Goal: Task Accomplishment & Management: Complete application form

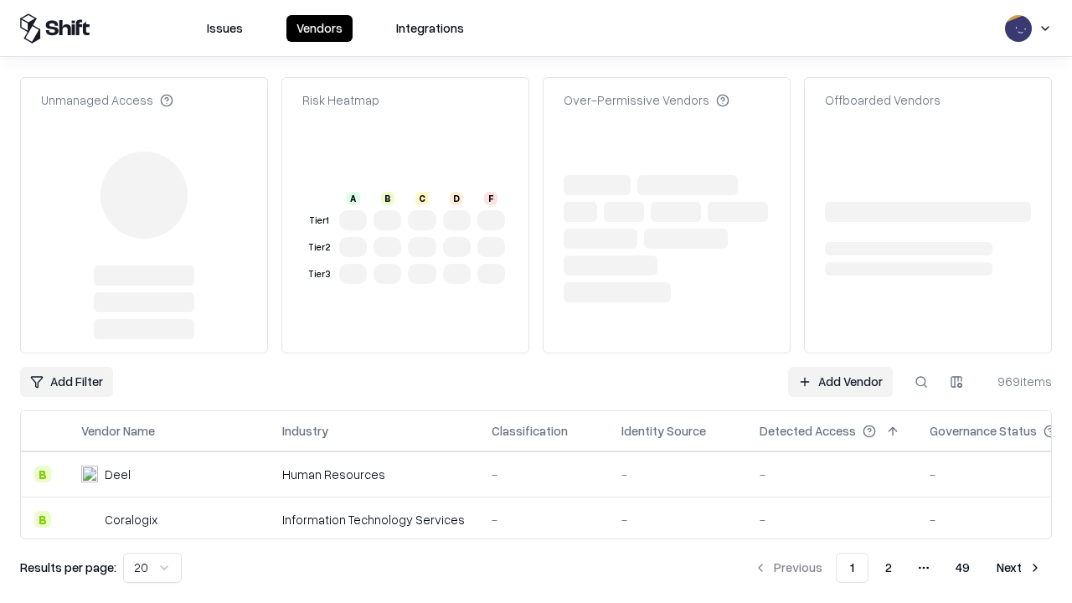
click at [840, 367] on link "Add Vendor" at bounding box center [840, 382] width 105 height 30
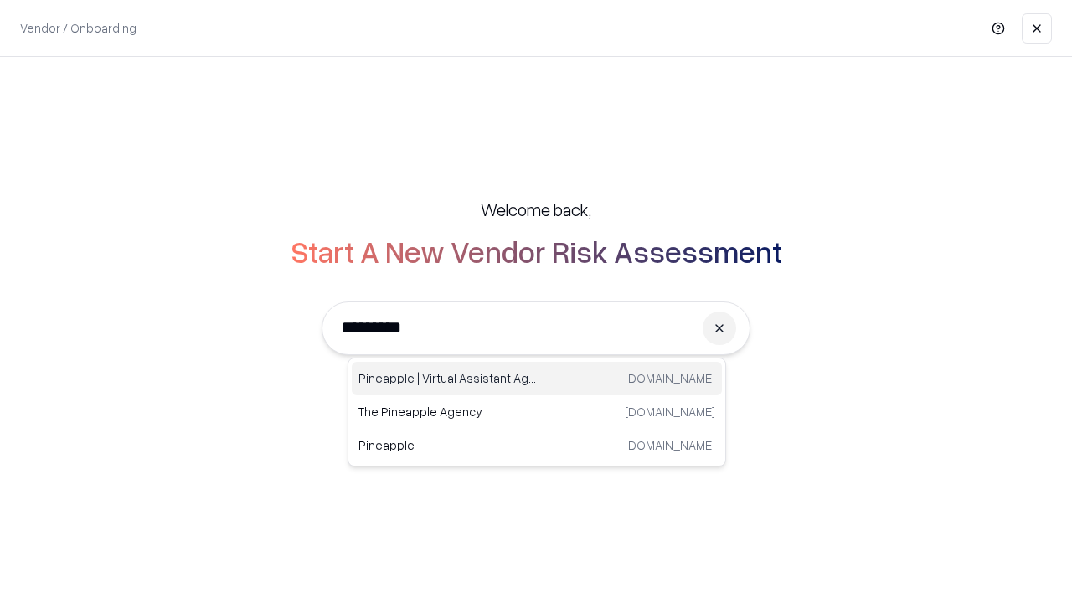
click at [537, 379] on div "Pineapple | Virtual Assistant Agency [DOMAIN_NAME]" at bounding box center [537, 379] width 370 height 34
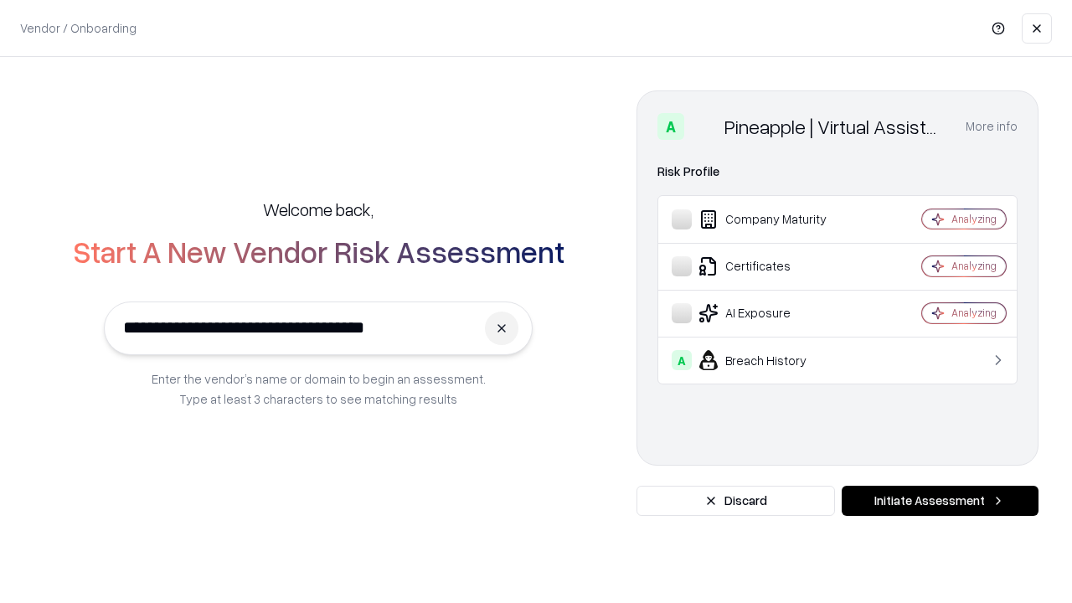
type input "**********"
click at [940, 501] on button "Initiate Assessment" at bounding box center [940, 501] width 197 height 30
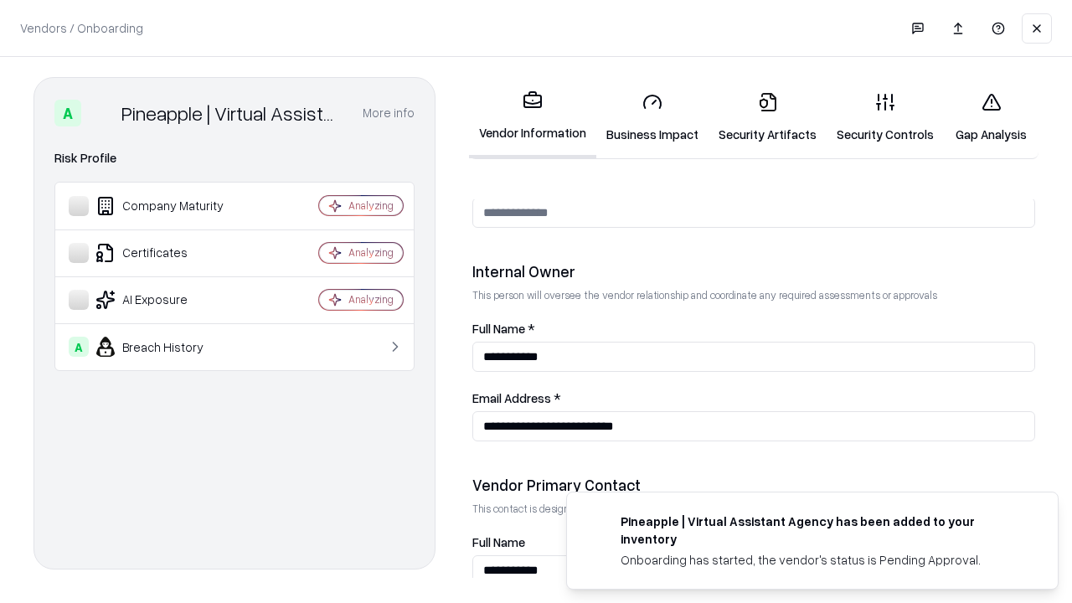
scroll to position [868, 0]
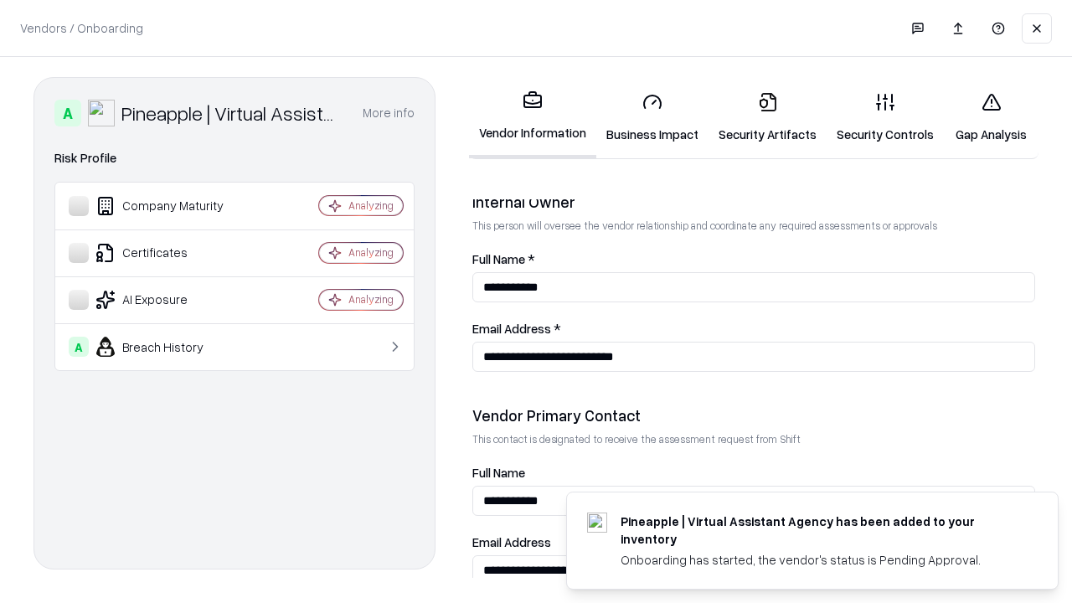
click at [653, 117] on link "Business Impact" at bounding box center [652, 118] width 112 height 78
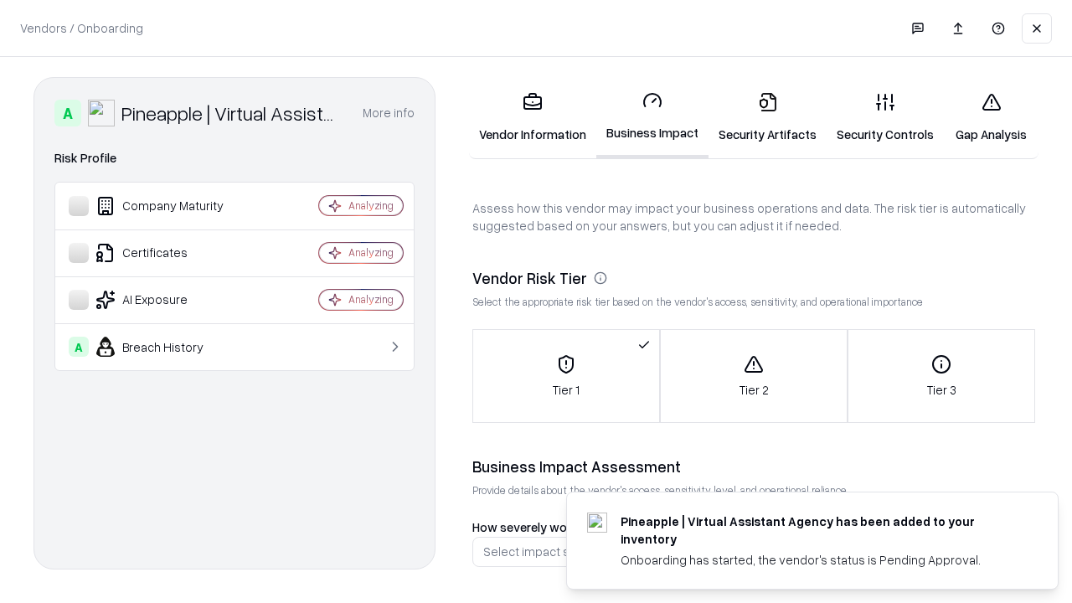
click at [767, 117] on link "Security Artifacts" at bounding box center [768, 118] width 118 height 78
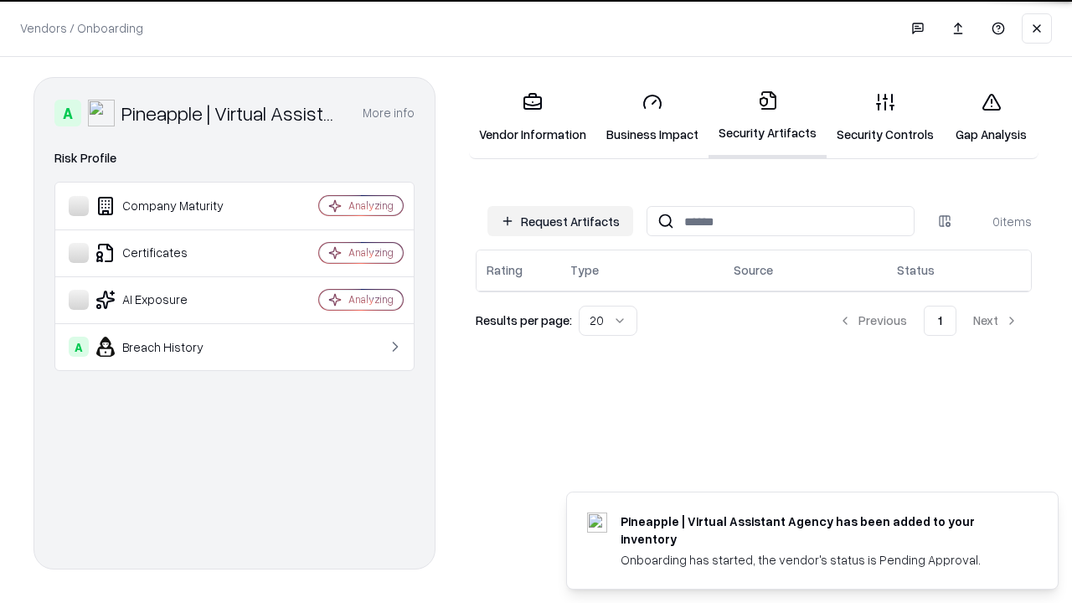
click at [560, 221] on button "Request Artifacts" at bounding box center [561, 221] width 146 height 30
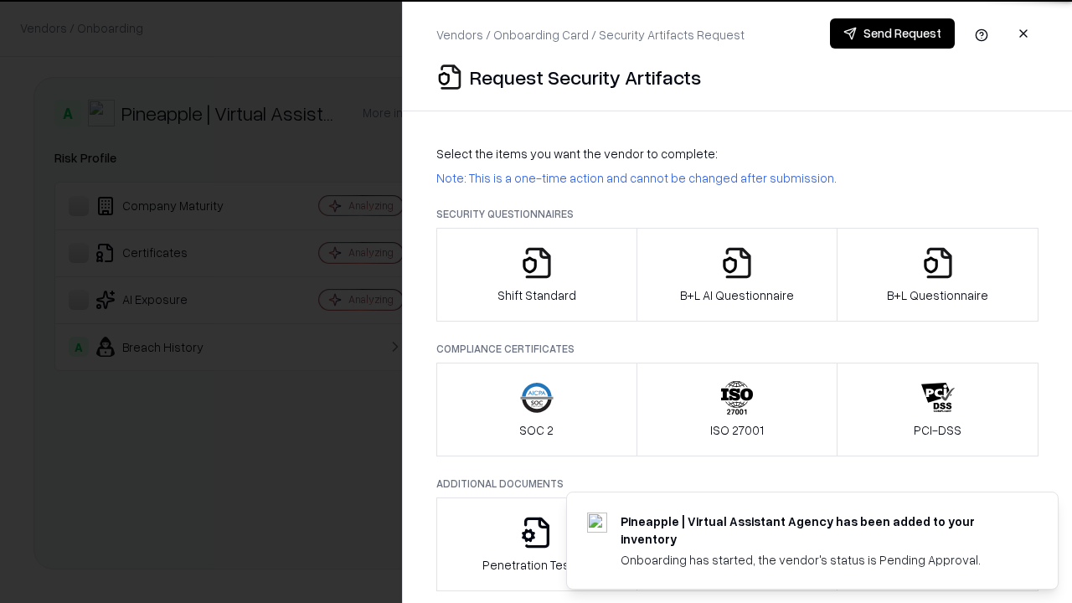
click at [536, 275] on icon "button" at bounding box center [537, 263] width 34 height 34
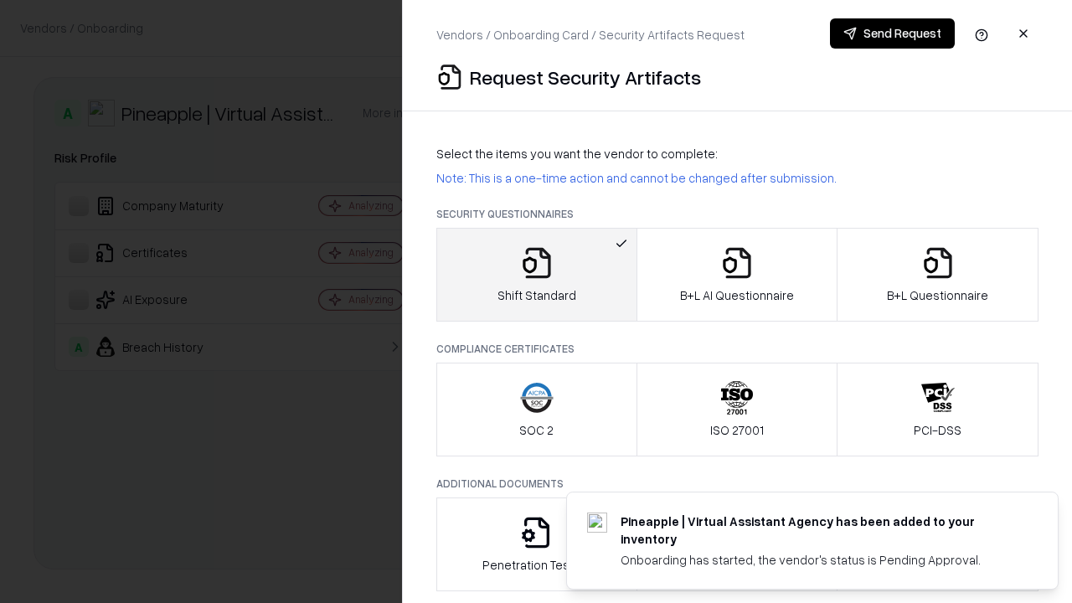
click at [892, 34] on button "Send Request" at bounding box center [892, 33] width 125 height 30
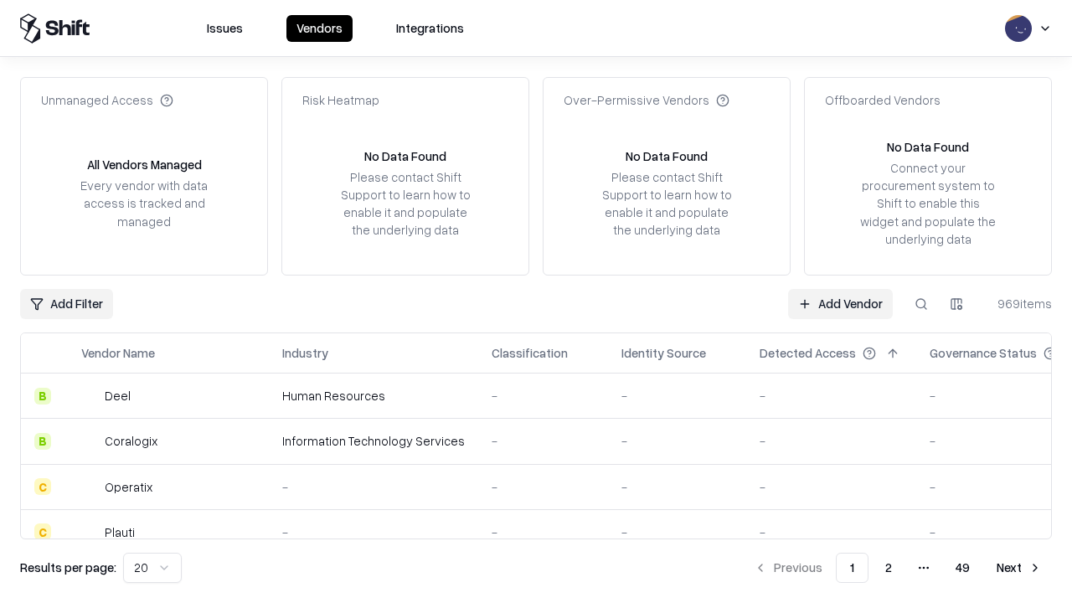
click at [921, 303] on button at bounding box center [921, 304] width 30 height 30
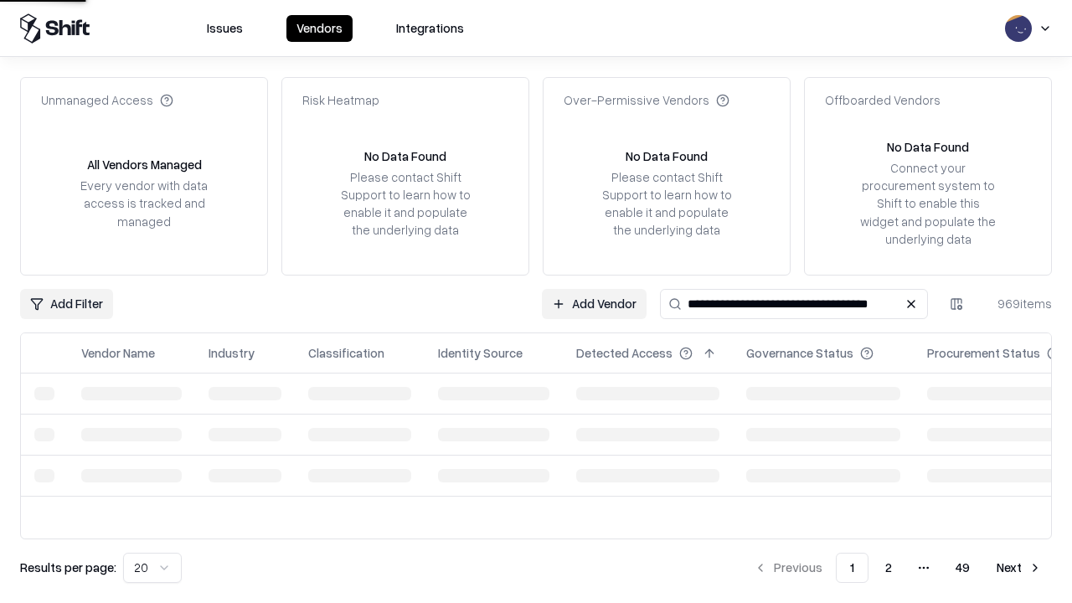
type input "**********"
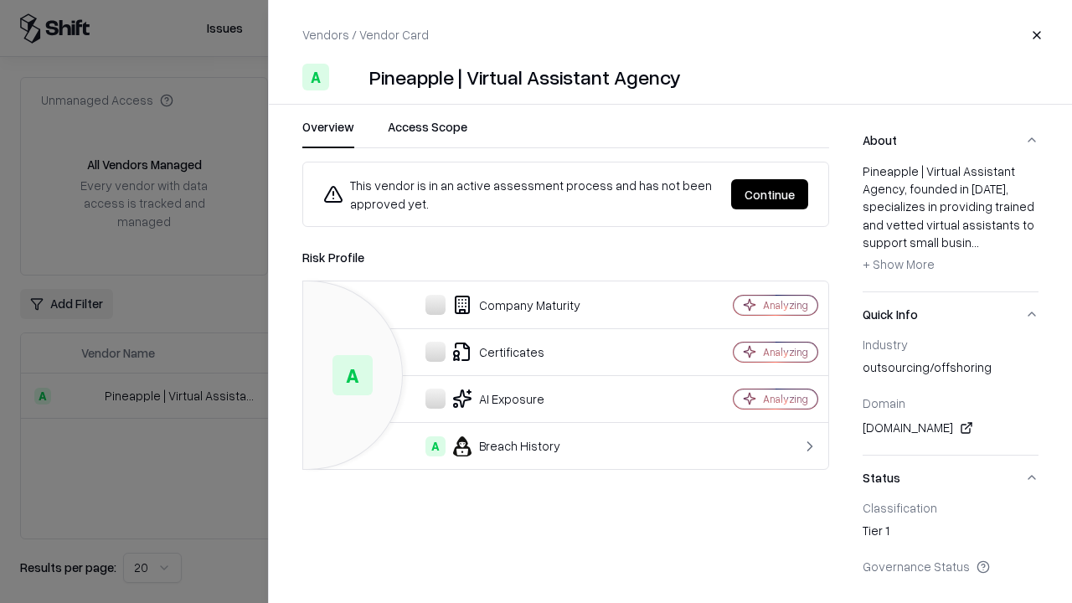
click at [770, 194] on button "Continue" at bounding box center [769, 194] width 77 height 30
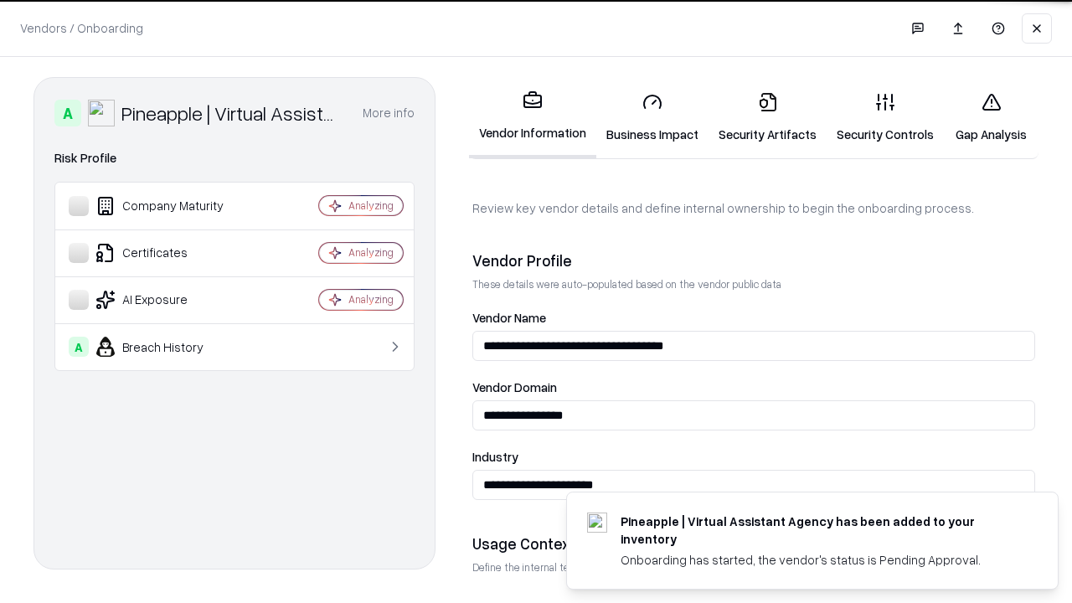
click at [767, 117] on link "Security Artifacts" at bounding box center [768, 118] width 118 height 78
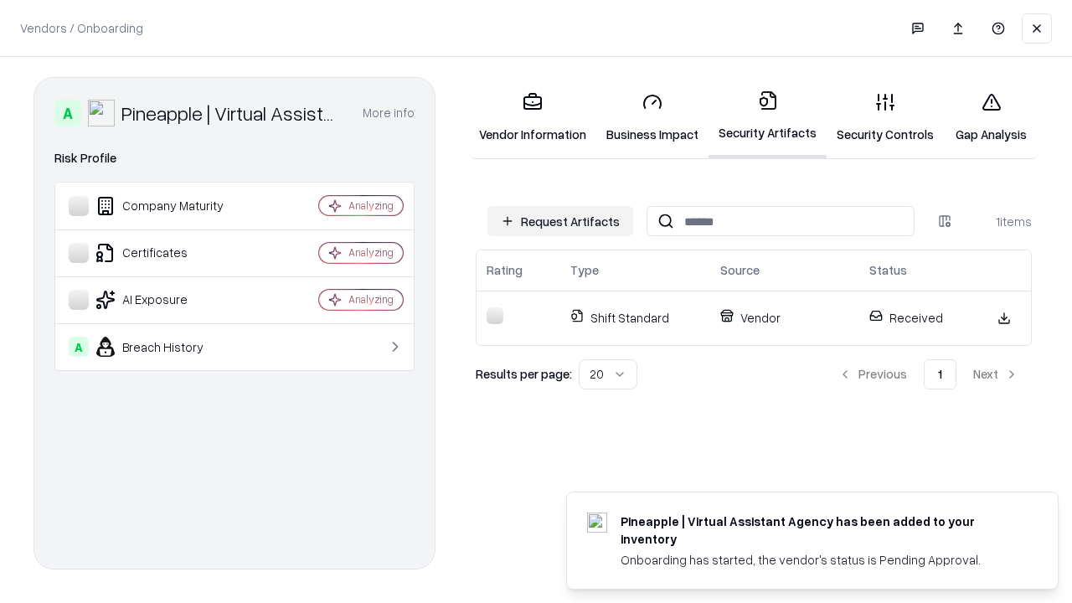
click at [991, 117] on link "Gap Analysis" at bounding box center [991, 118] width 95 height 78
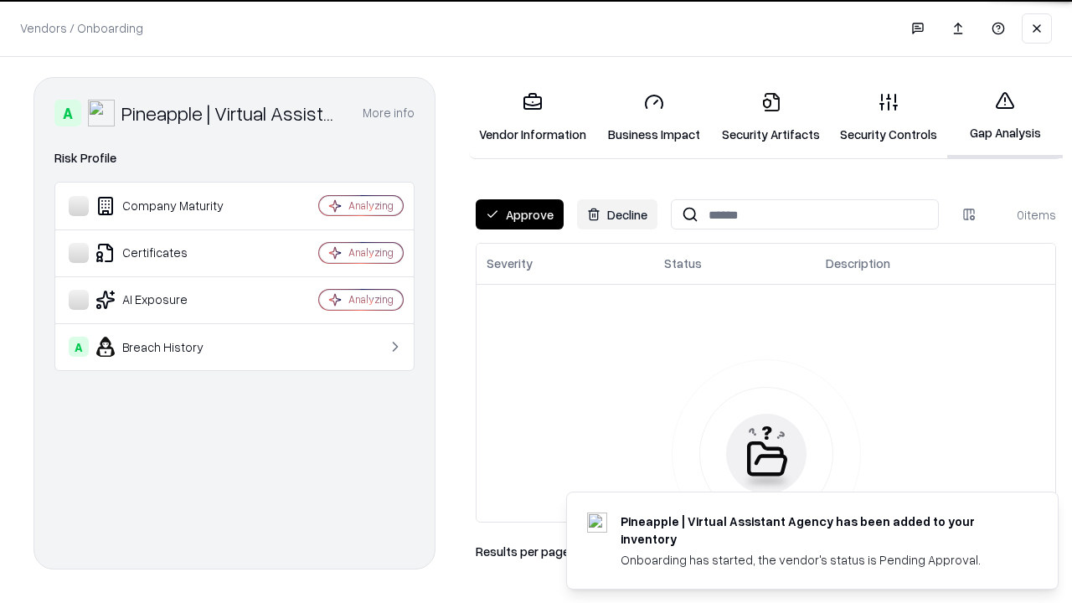
click at [519, 214] on button "Approve" at bounding box center [520, 214] width 88 height 30
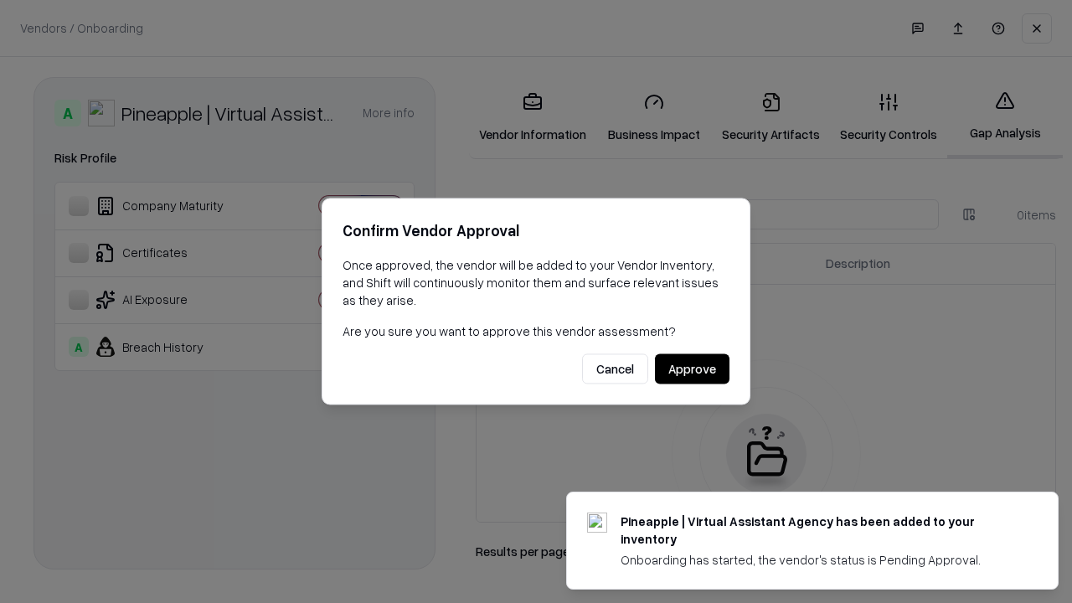
click at [692, 369] on button "Approve" at bounding box center [692, 369] width 75 height 30
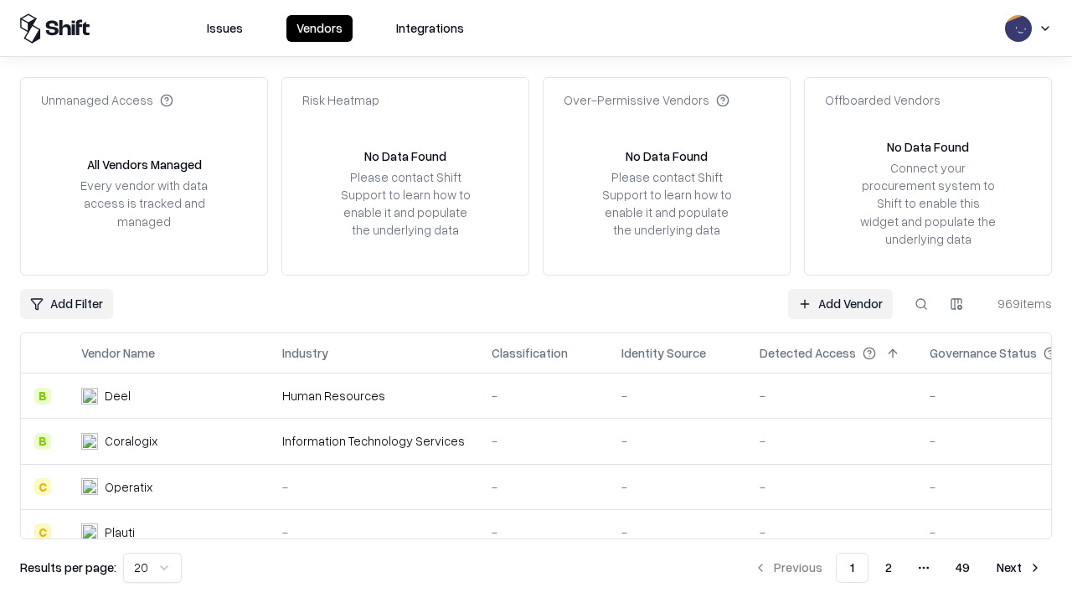
type input "**********"
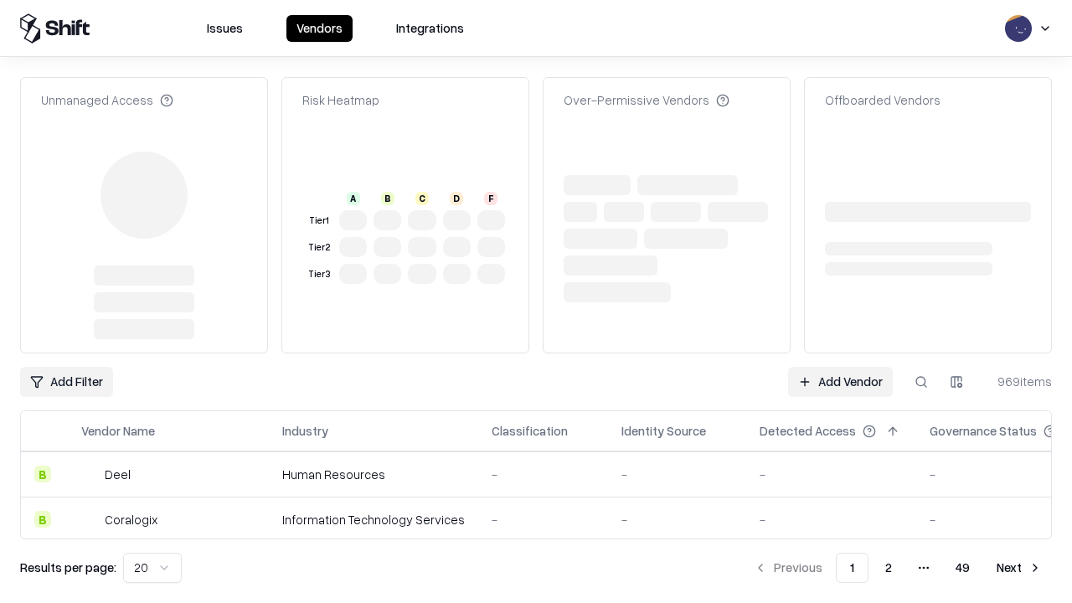
click at [840, 367] on link "Add Vendor" at bounding box center [840, 382] width 105 height 30
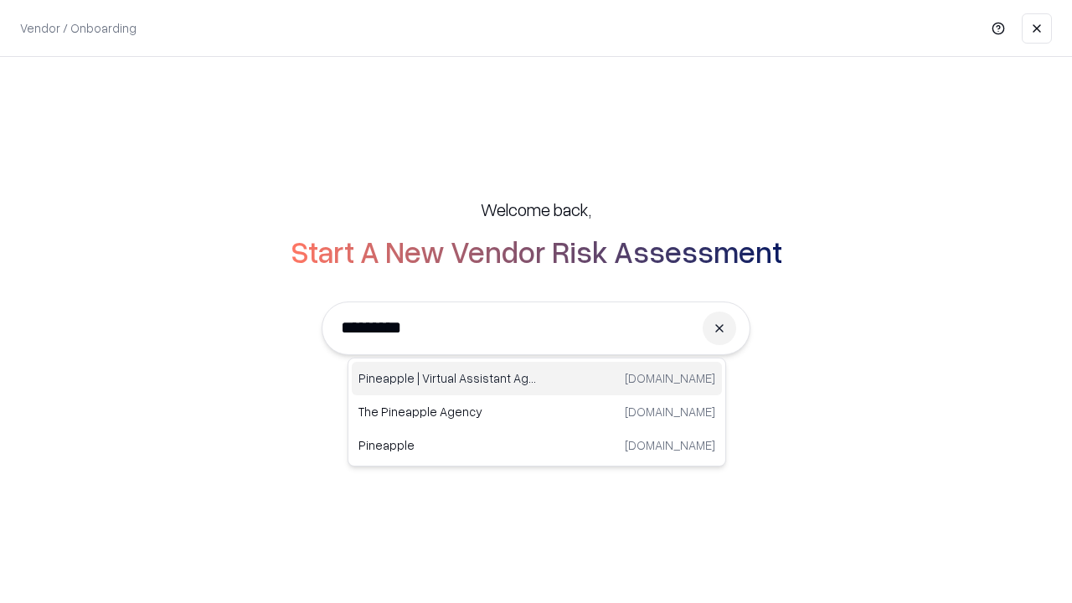
click at [537, 379] on div "Pineapple | Virtual Assistant Agency [DOMAIN_NAME]" at bounding box center [537, 379] width 370 height 34
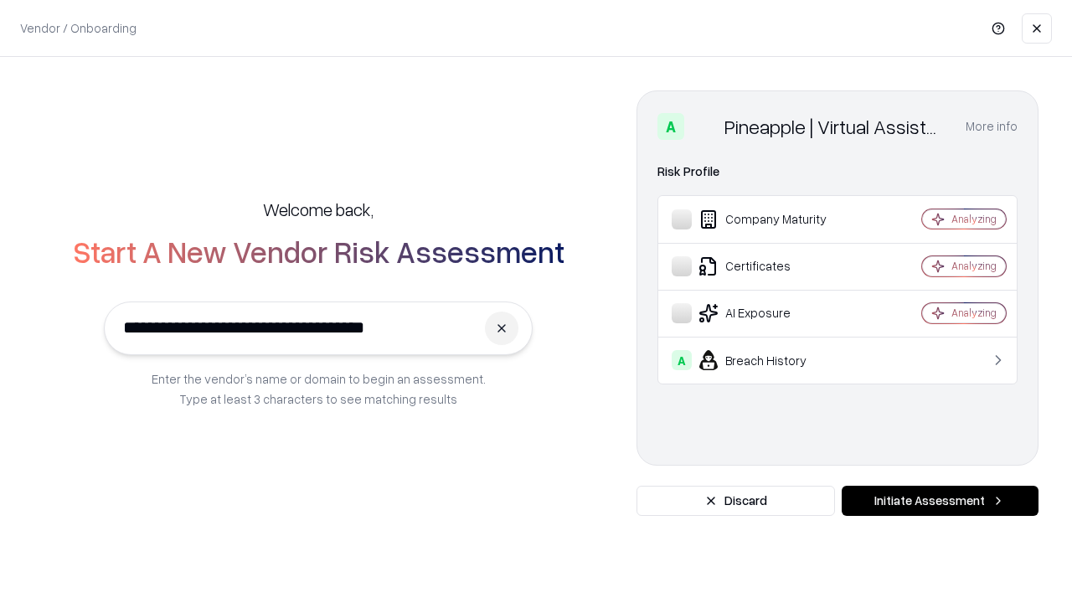
type input "**********"
click at [940, 501] on button "Initiate Assessment" at bounding box center [940, 501] width 197 height 30
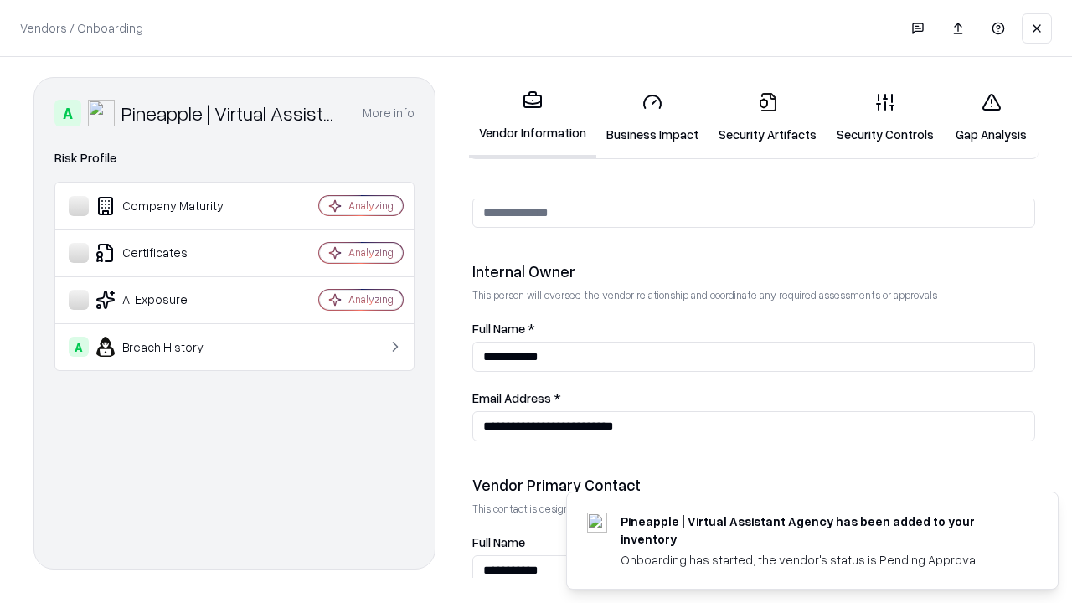
scroll to position [868, 0]
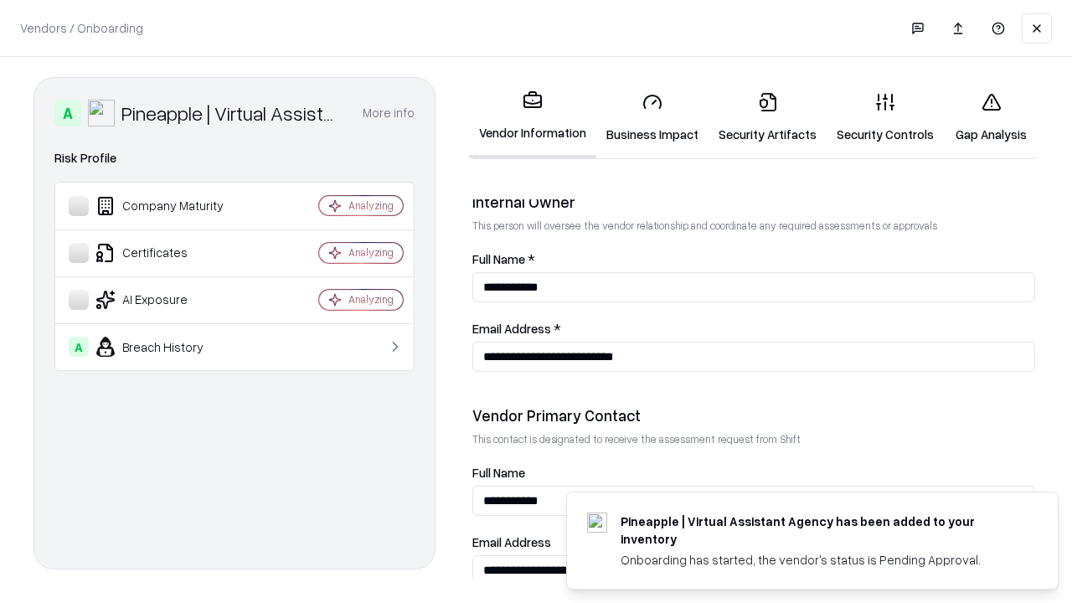
click at [991, 117] on link "Gap Analysis" at bounding box center [991, 118] width 95 height 78
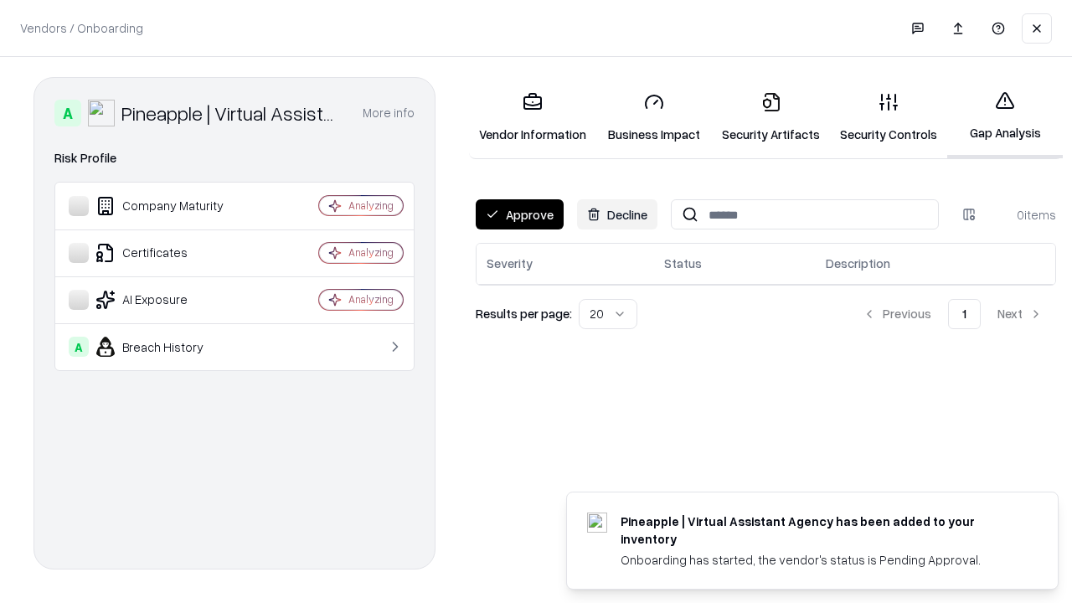
click at [519, 214] on button "Approve" at bounding box center [520, 214] width 88 height 30
